Goal: Transaction & Acquisition: Subscribe to service/newsletter

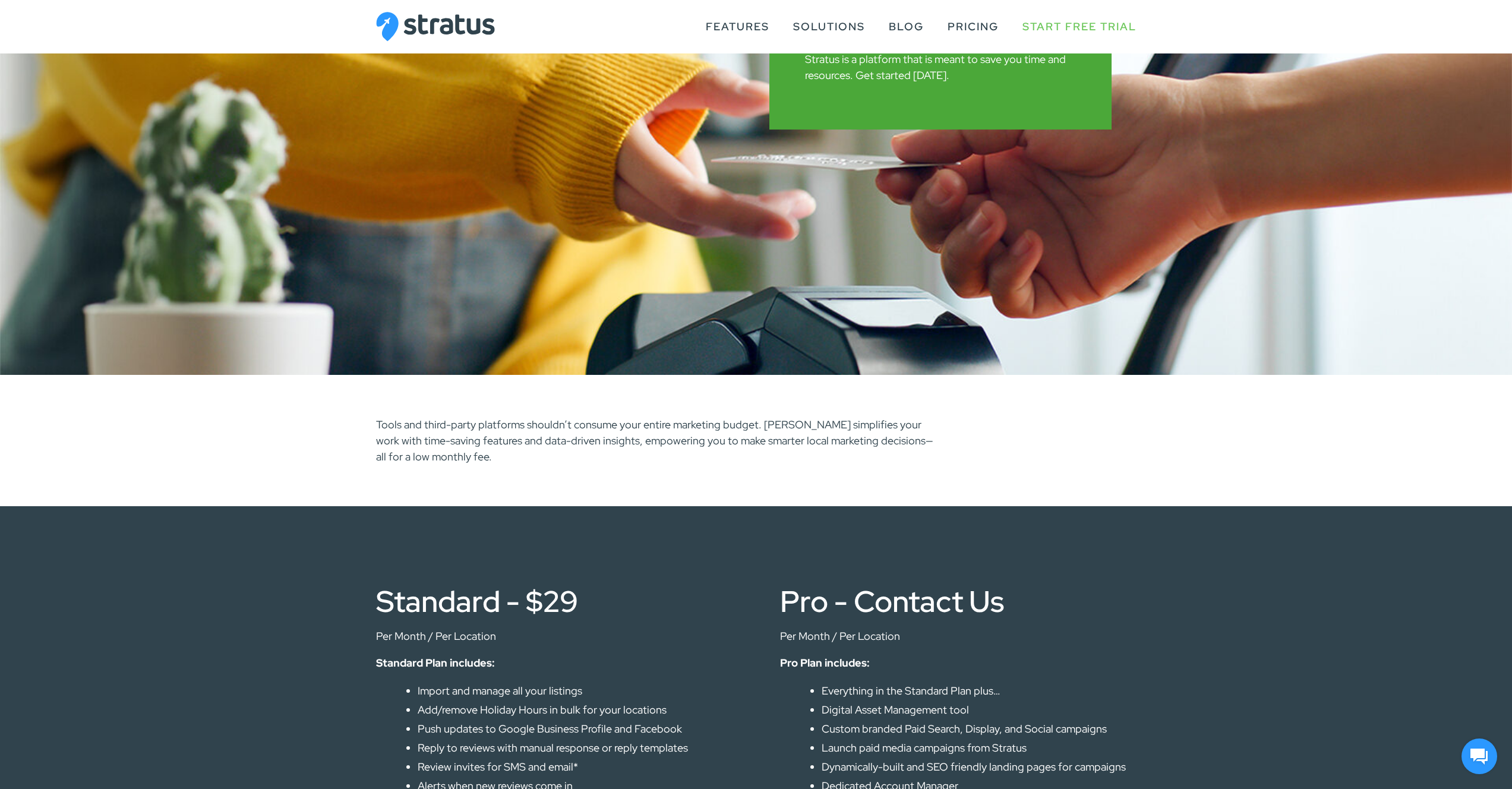
scroll to position [318, 0]
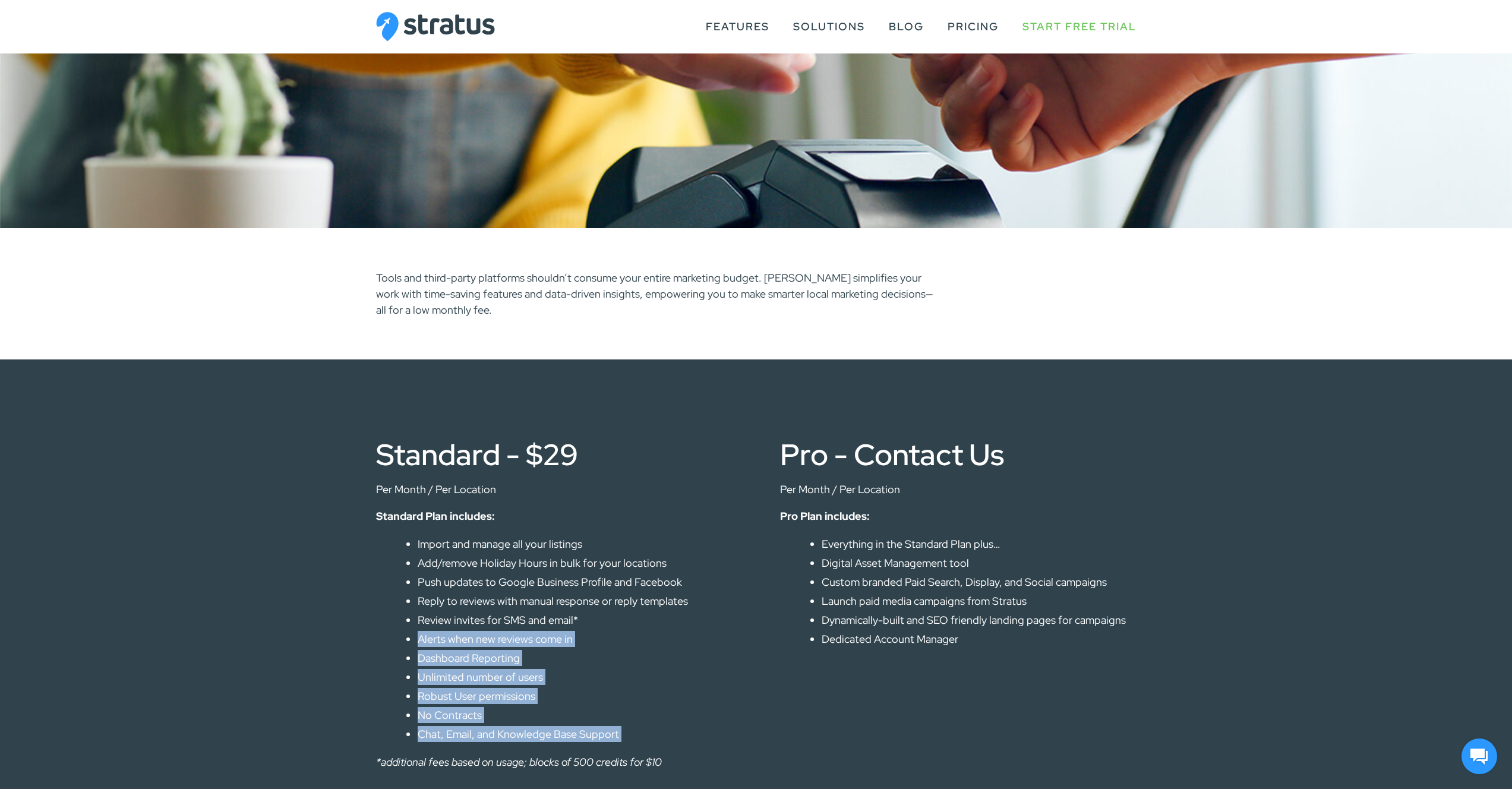
drag, startPoint x: 645, startPoint y: 752, endPoint x: 456, endPoint y: 628, distance: 226.0
click at [456, 628] on div "Standard - $29 Per Month / Per Location Standard Plan includes: Import and mana…" at bounding box center [554, 604] width 356 height 330
click at [456, 628] on ul "Import and manage all your listings Add/remove Holiday Hours in bulk for your l…" at bounding box center [575, 639] width 315 height 206
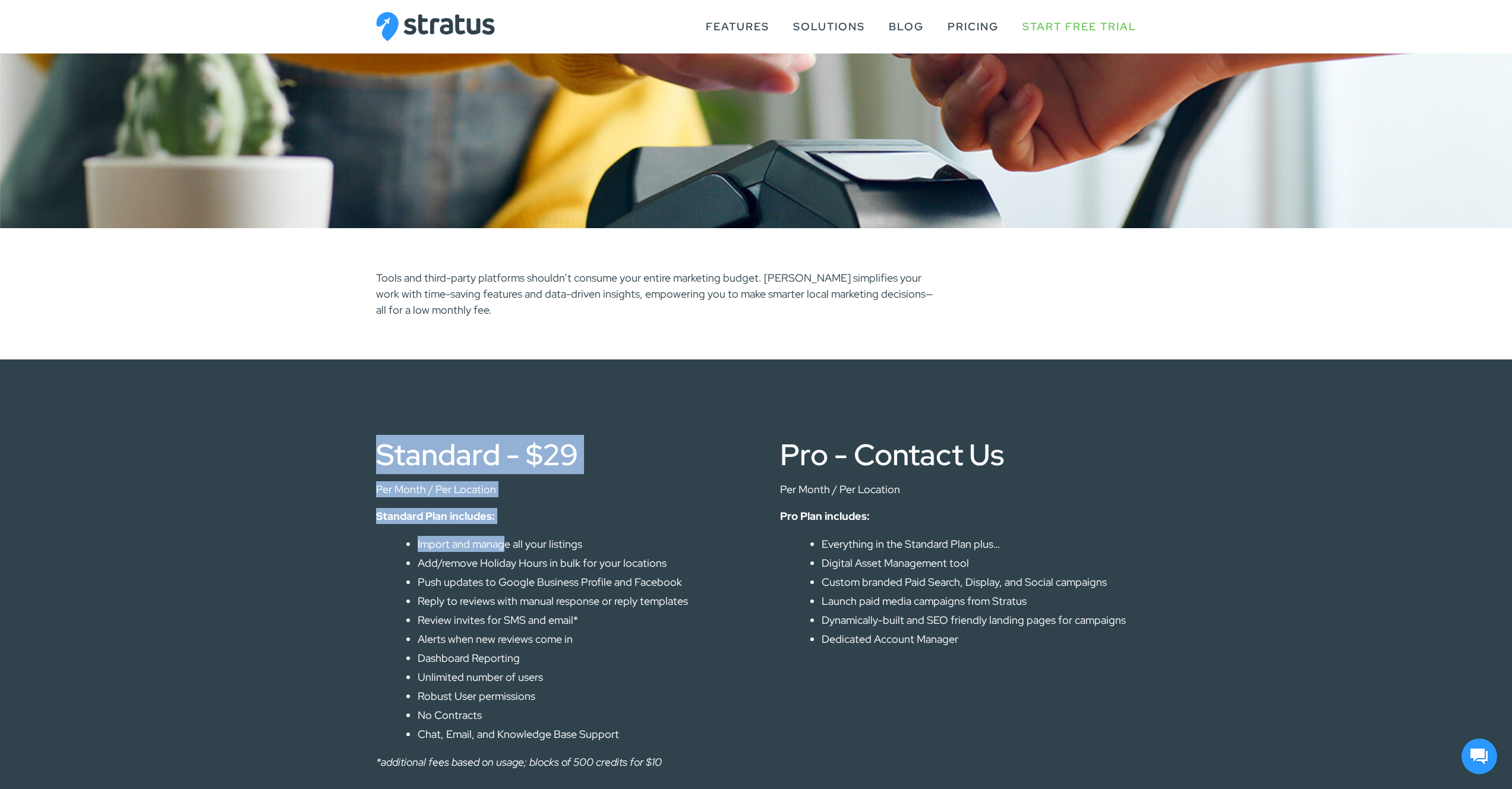
drag, startPoint x: 329, startPoint y: 380, endPoint x: 536, endPoint y: 581, distance: 288.5
click at [514, 559] on div "Standard - $29 Per Month / Per Location Standard Plan includes: Import and mana…" at bounding box center [756, 610] width 1512 height 502
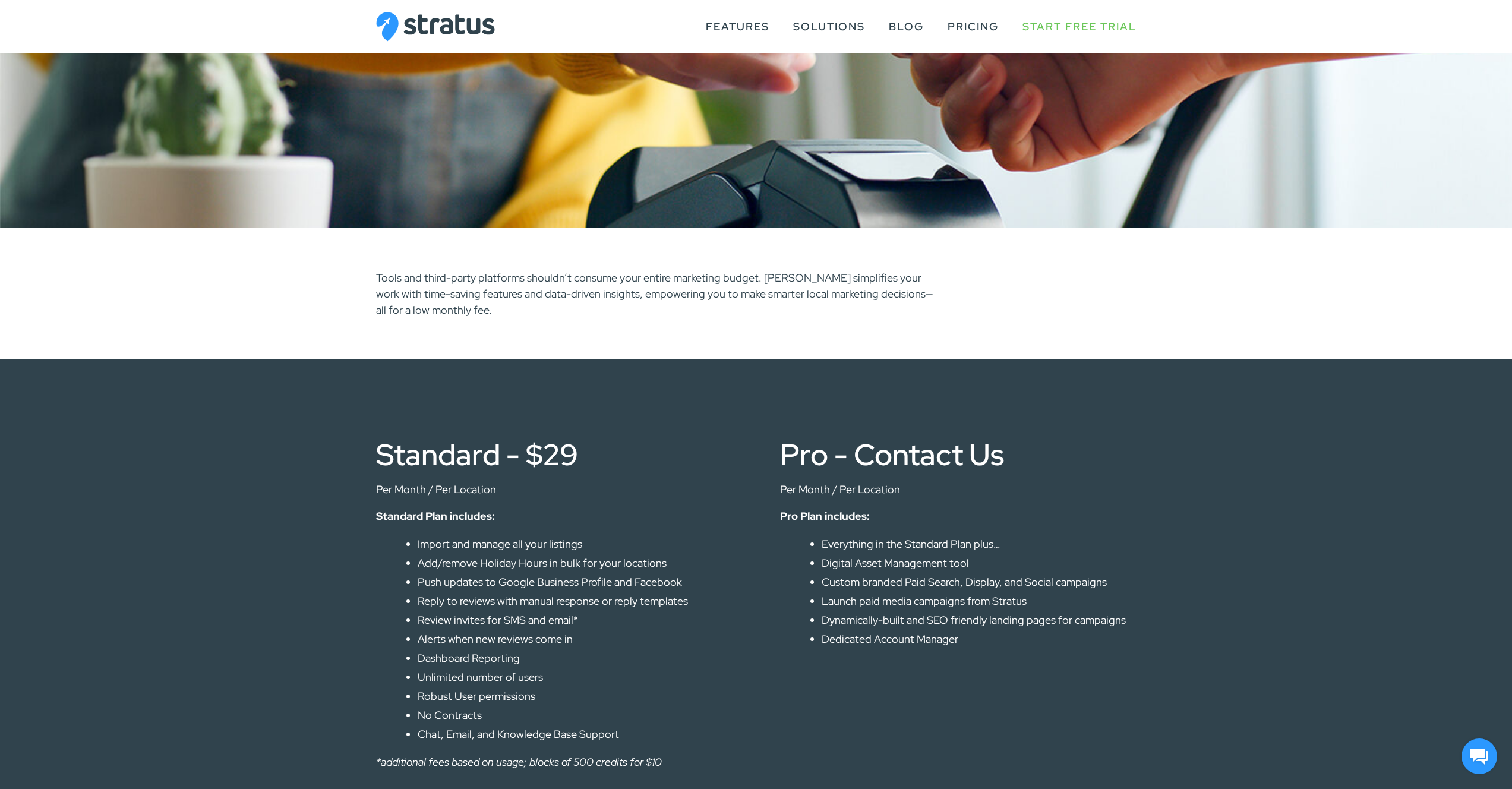
click at [532, 587] on li "Push updates to Google Business Profile and Facebook" at bounding box center [575, 582] width 315 height 16
